Goal: Find specific page/section: Find specific page/section

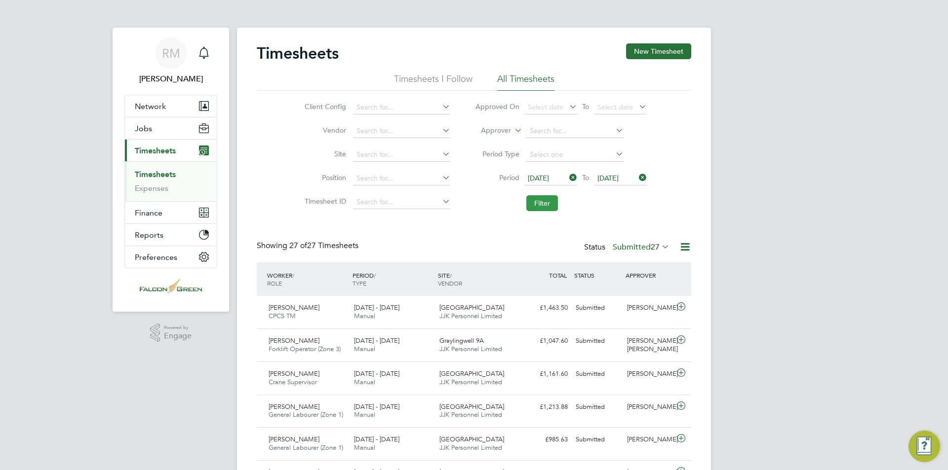
drag, startPoint x: 0, startPoint y: 0, endPoint x: 539, endPoint y: 206, distance: 577.1
click at [554, 209] on button "Filter" at bounding box center [542, 203] width 32 height 16
click at [540, 203] on button "Filter" at bounding box center [542, 203] width 32 height 16
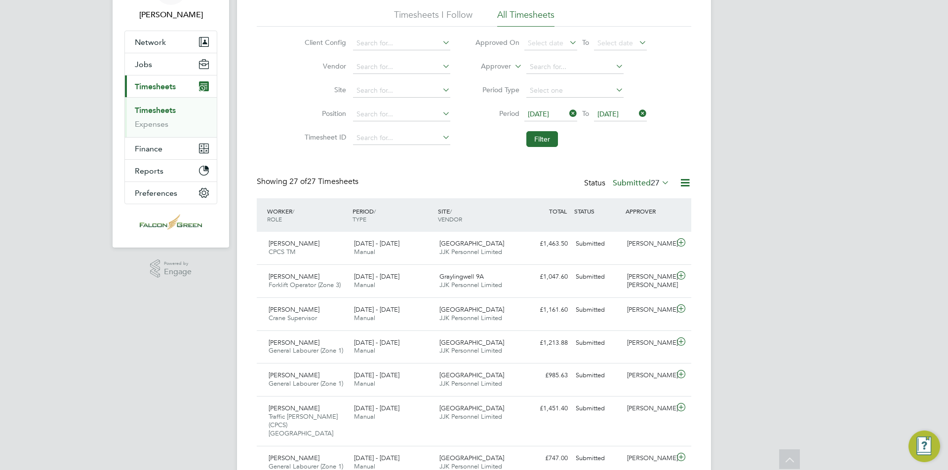
scroll to position [0, 0]
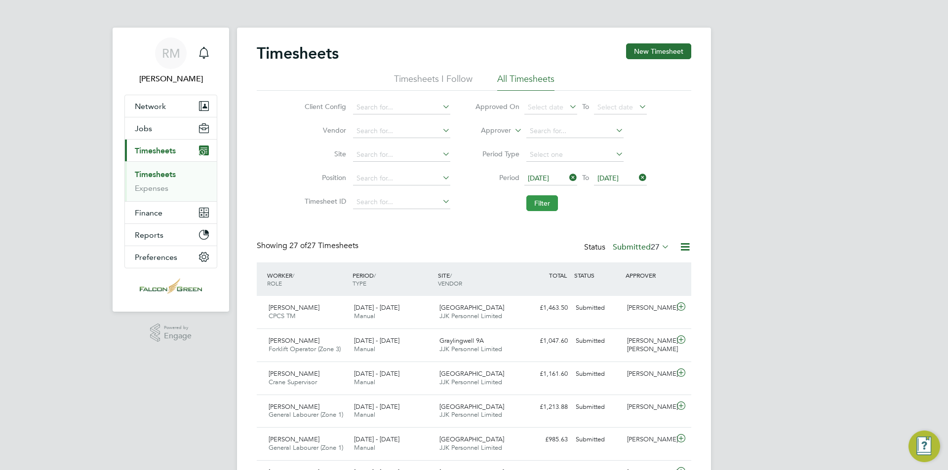
click at [550, 206] on button "Filter" at bounding box center [542, 203] width 32 height 16
drag, startPoint x: 535, startPoint y: 202, endPoint x: 551, endPoint y: 210, distance: 17.7
click at [536, 202] on button "Filter" at bounding box center [542, 203] width 32 height 16
click at [650, 248] on span "27" at bounding box center [654, 247] width 9 height 10
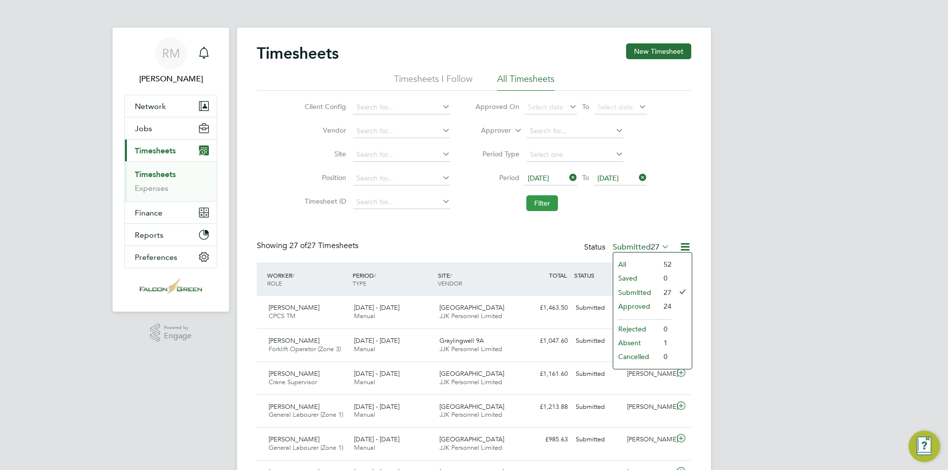
click at [541, 204] on button "Filter" at bounding box center [542, 203] width 32 height 16
click at [543, 199] on button "Filter" at bounding box center [542, 203] width 32 height 16
click at [547, 196] on button "Filter" at bounding box center [542, 203] width 32 height 16
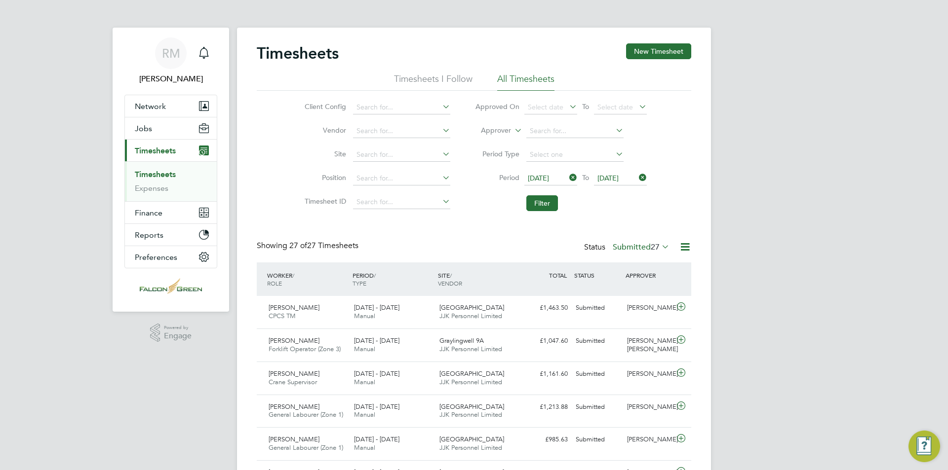
click at [641, 251] on label "Submitted 27" at bounding box center [640, 247] width 57 height 10
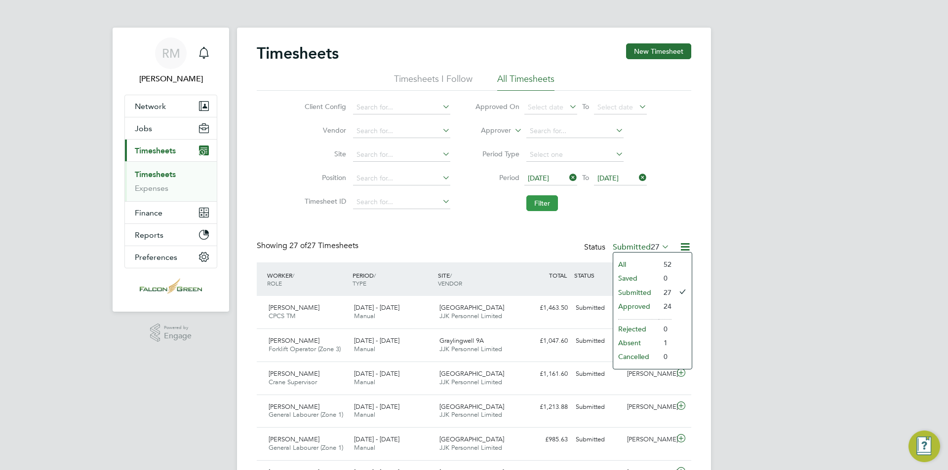
click at [546, 202] on button "Filter" at bounding box center [542, 203] width 32 height 16
click at [540, 205] on button "Filter" at bounding box center [542, 203] width 32 height 16
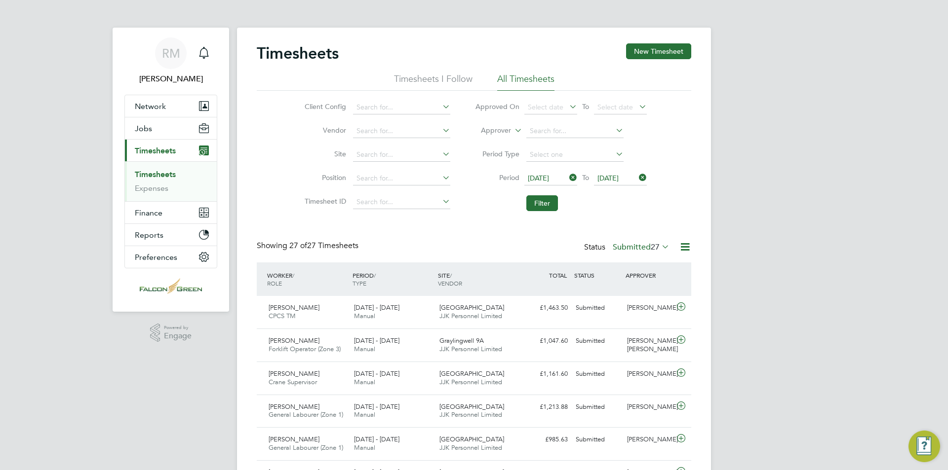
click at [650, 247] on span "27" at bounding box center [654, 247] width 9 height 10
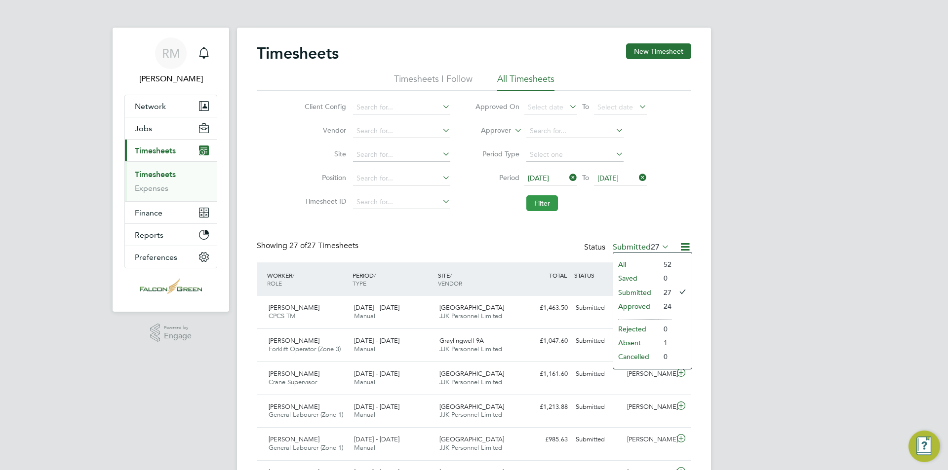
click at [543, 203] on button "Filter" at bounding box center [542, 203] width 32 height 16
click at [539, 200] on button "Filter" at bounding box center [542, 203] width 32 height 16
click at [551, 209] on button "Filter" at bounding box center [542, 203] width 32 height 16
click at [553, 210] on button "Filter" at bounding box center [542, 203] width 32 height 16
